Goal: Task Accomplishment & Management: Manage account settings

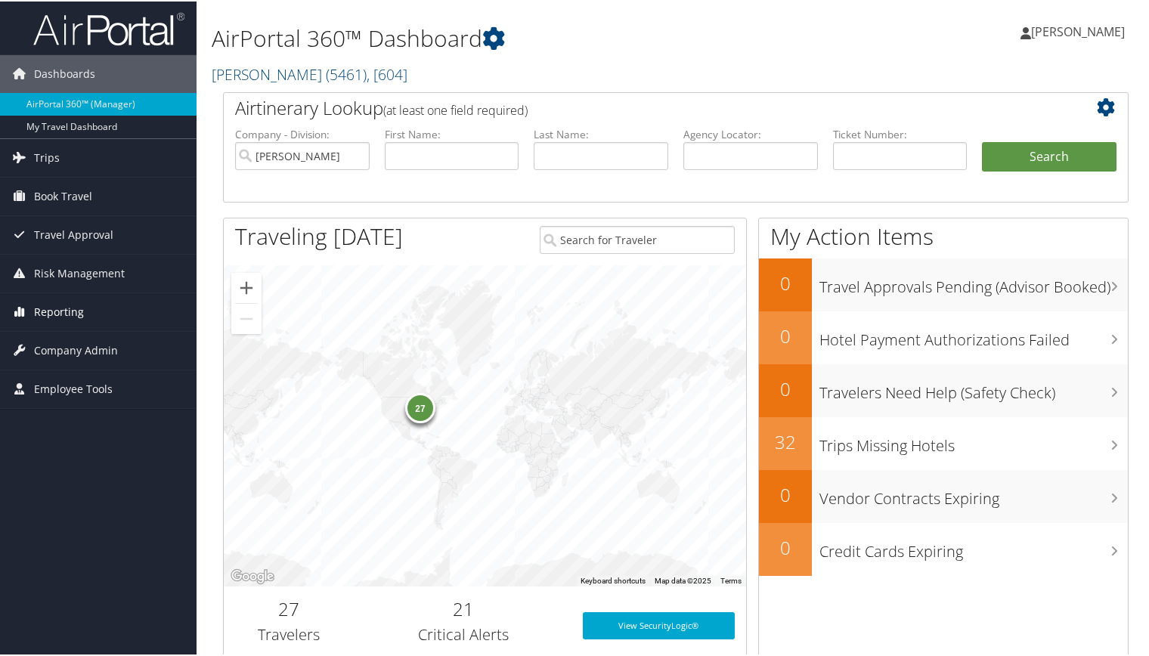
click at [52, 304] on span "Reporting" at bounding box center [59, 311] width 50 height 38
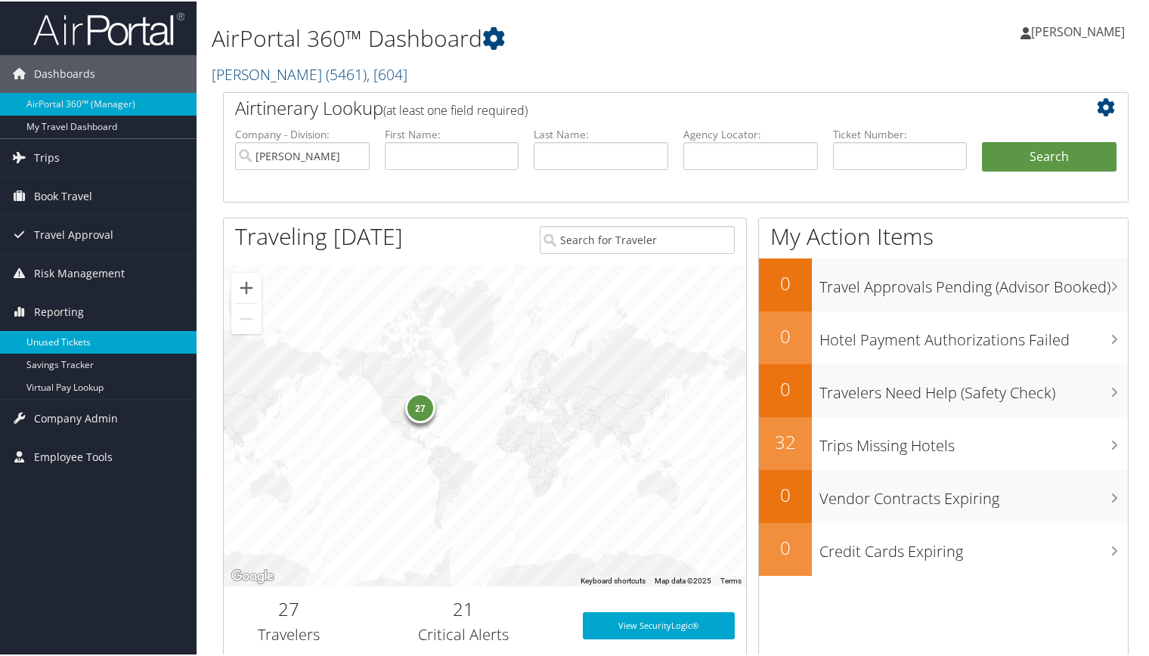
click at [59, 337] on link "Unused Tickets" at bounding box center [98, 340] width 196 height 23
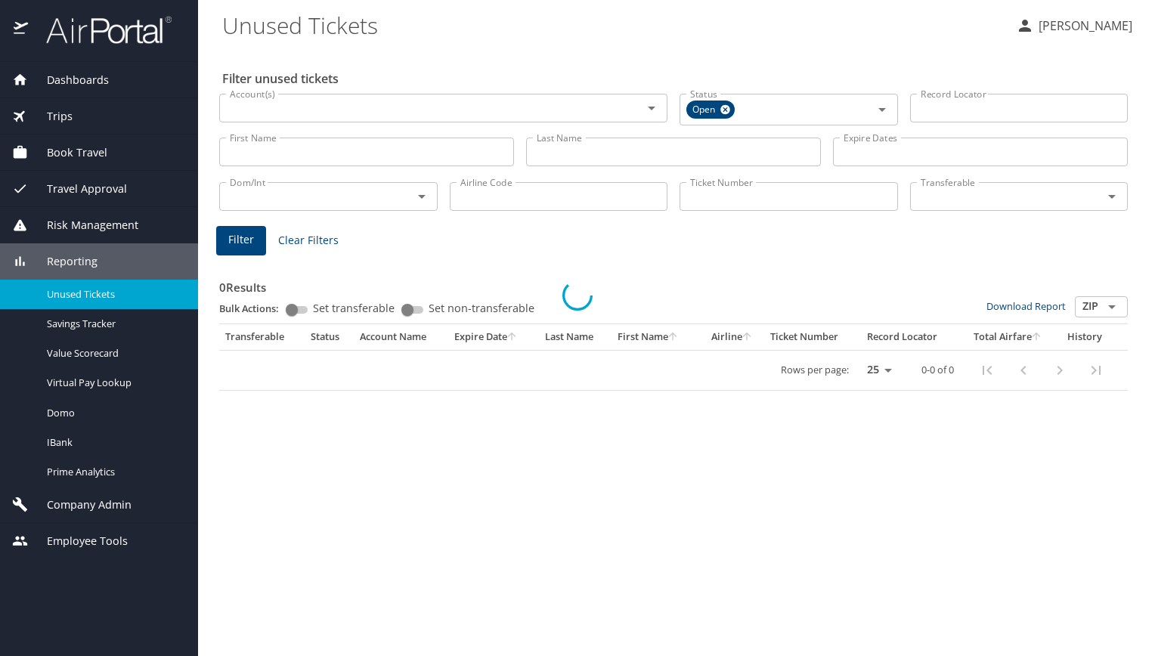
select select "US"
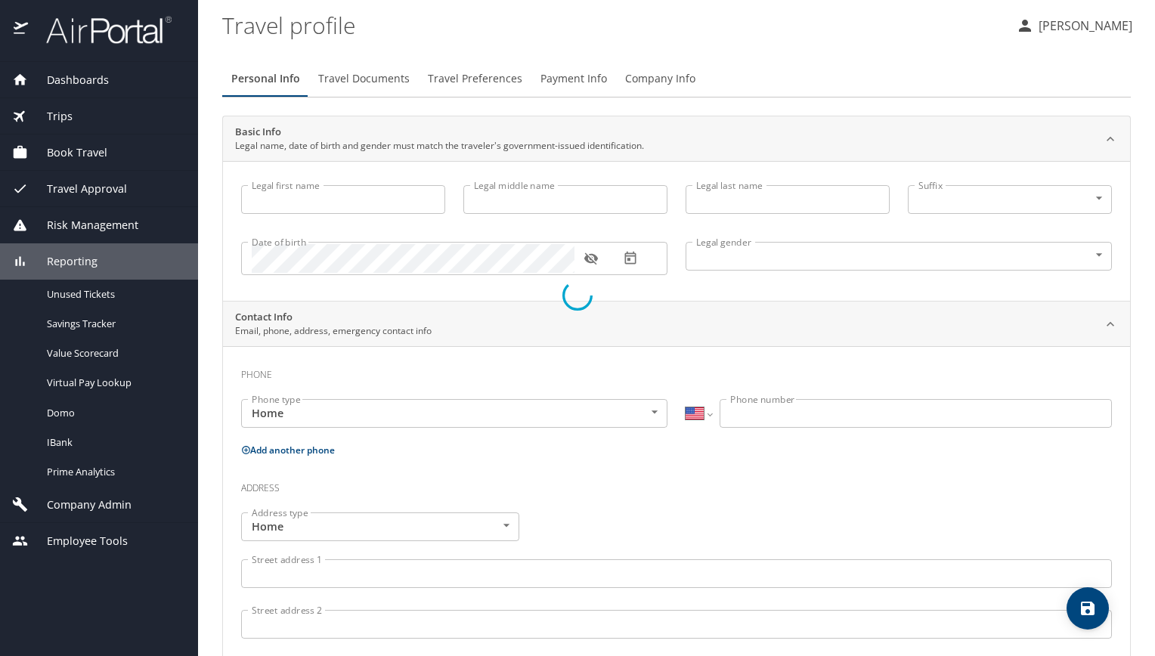
type input "Hannah"
type input "Miller"
type input "Female"
select select "US"
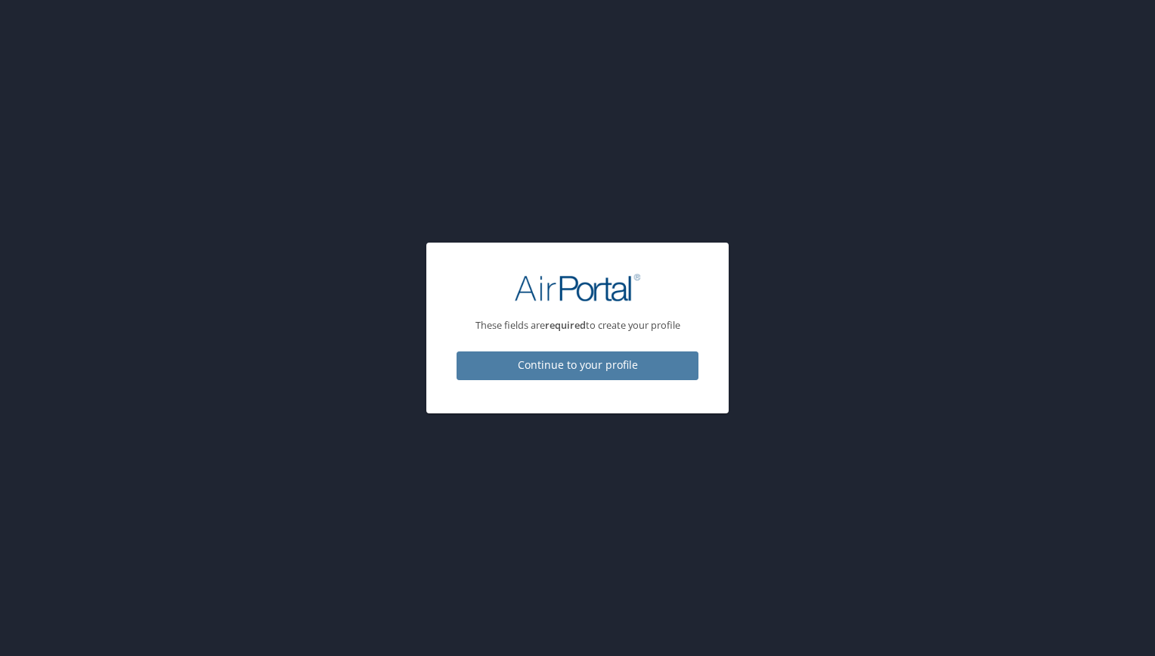
click at [594, 369] on span "Continue to your profile" at bounding box center [577, 365] width 218 height 19
select select "US"
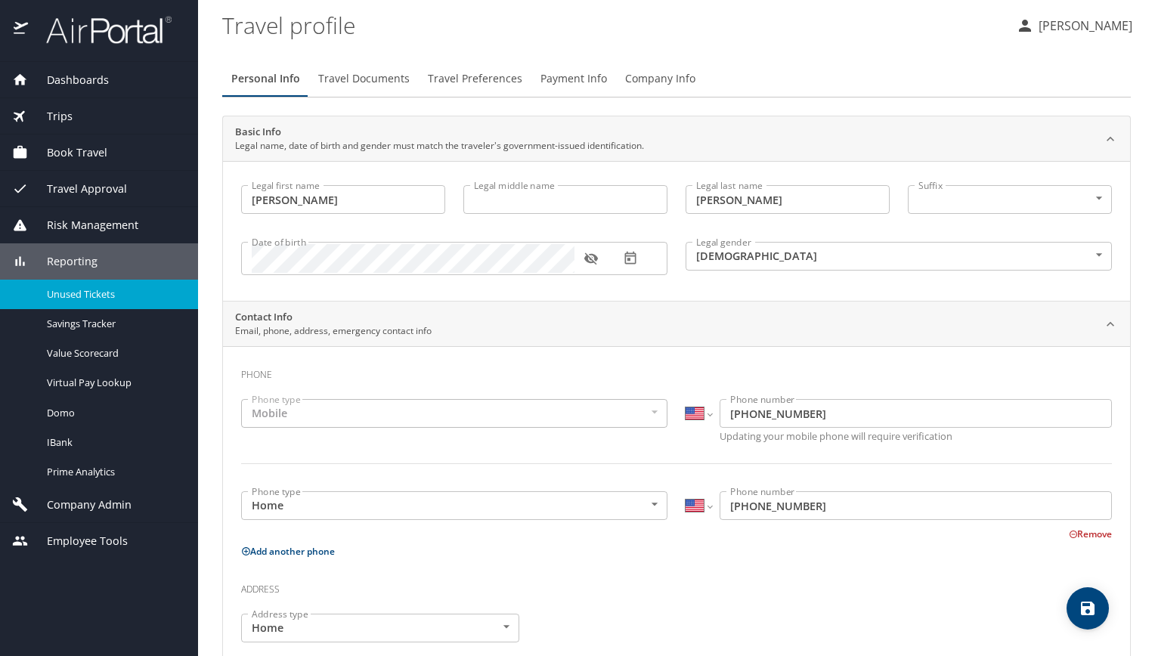
click at [70, 290] on span "Unused Tickets" at bounding box center [113, 294] width 133 height 14
